Goal: Information Seeking & Learning: Learn about a topic

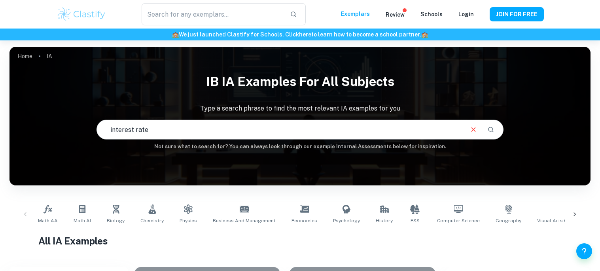
type input "interest rate"
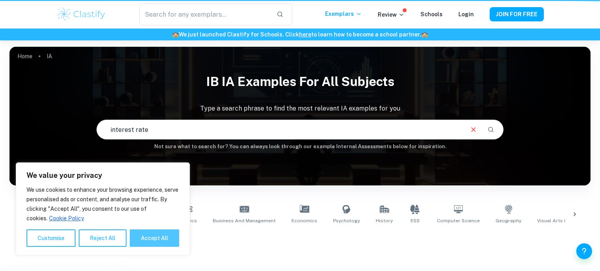
click at [159, 241] on button "Accept All" at bounding box center [154, 237] width 49 height 17
click at [8, 129] on div "Home IA IB IA examples for all subjects Type a search phrase to find the most r…" at bounding box center [300, 212] width 600 height 345
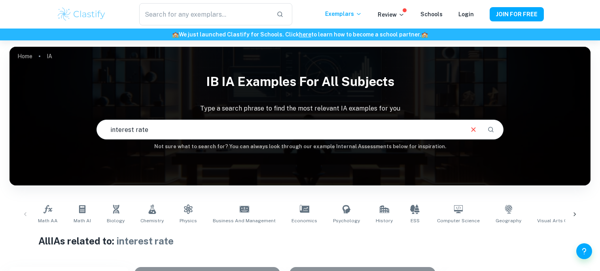
checkbox input "true"
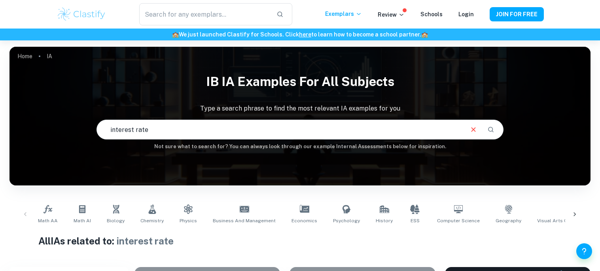
click at [216, 138] on input "interest rate" at bounding box center [280, 129] width 366 height 22
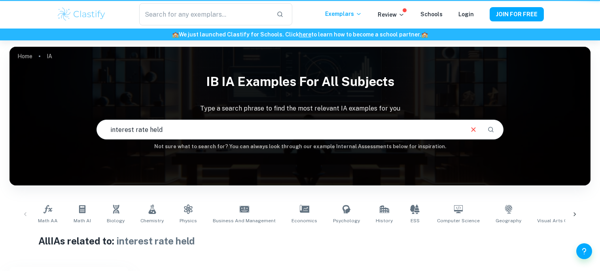
click at [0, 257] on div "Home IA IB IA examples for all subjects Type a search phrase to find the most r…" at bounding box center [300, 212] width 600 height 345
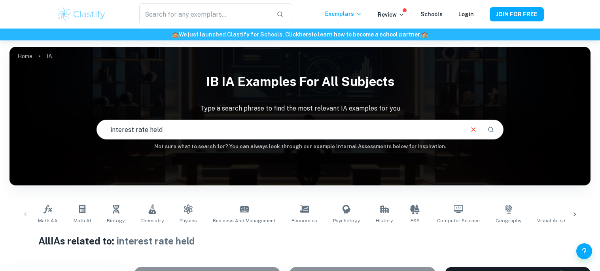
click at [197, 130] on input "interest rate held" at bounding box center [280, 129] width 366 height 22
type input "UK interest rate"
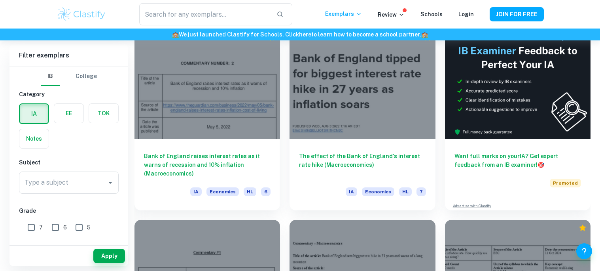
scroll to position [221, 0]
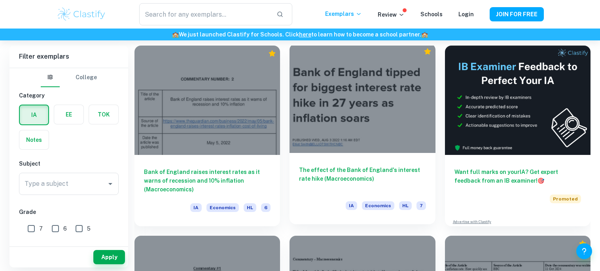
click at [345, 169] on h6 "The effect of the Bank of England's interest rate hike (Macroeconomics)" at bounding box center [362, 178] width 127 height 26
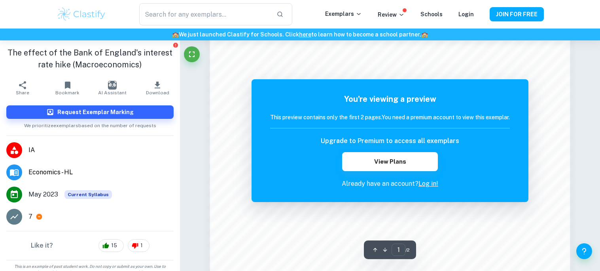
scroll to position [553, 0]
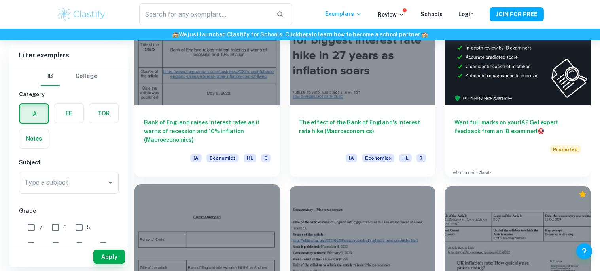
scroll to position [273, 0]
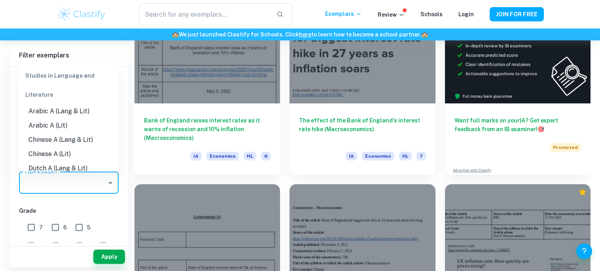
click at [76, 189] on input "Type a subject" at bounding box center [63, 182] width 81 height 15
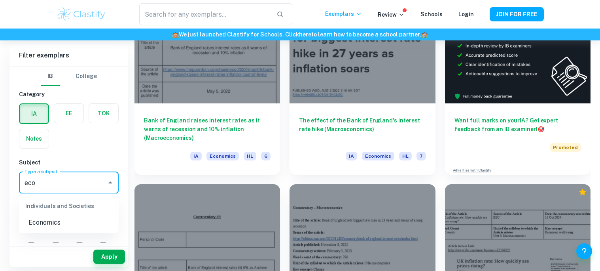
click at [51, 225] on li "Economics" at bounding box center [69, 222] width 100 height 14
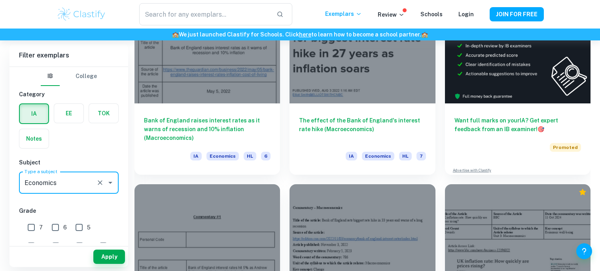
type input "Economics"
click at [33, 223] on input "7" at bounding box center [31, 227] width 16 height 16
checkbox input "true"
click at [116, 254] on button "Apply" at bounding box center [109, 256] width 32 height 14
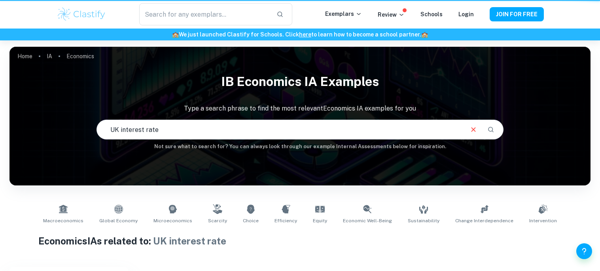
click at [0, 148] on div "Home IA Economics IB Economics IA examples Type a search phrase to find the mos…" at bounding box center [300, 212] width 600 height 345
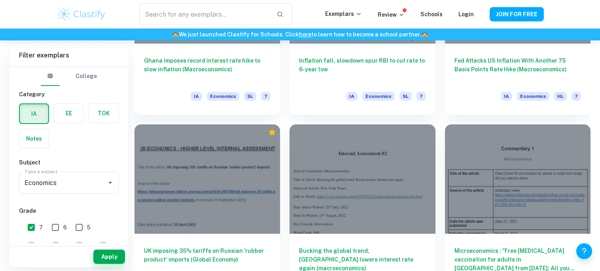
scroll to position [901, 0]
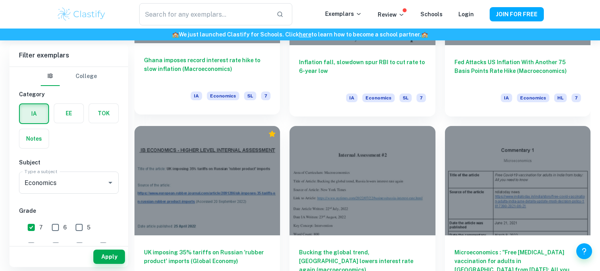
click at [197, 65] on h6 "Ghana imposes record interest rate hike to slow inflation (Macroeconomics)" at bounding box center [207, 69] width 127 height 26
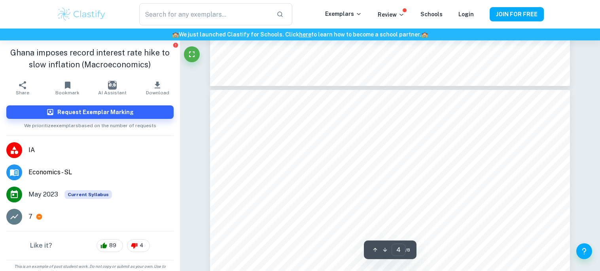
scroll to position [1499, 0]
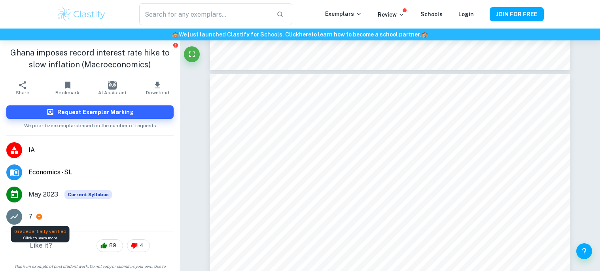
click at [38, 216] on icon at bounding box center [39, 217] width 6 height 6
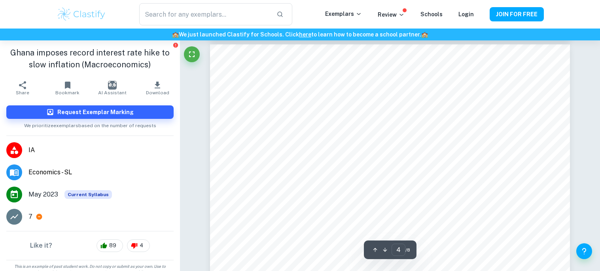
scroll to position [1531, 0]
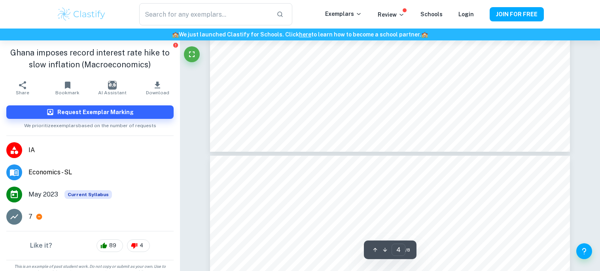
type input "5"
